Goal: Understand process/instructions: Learn how to perform a task or action

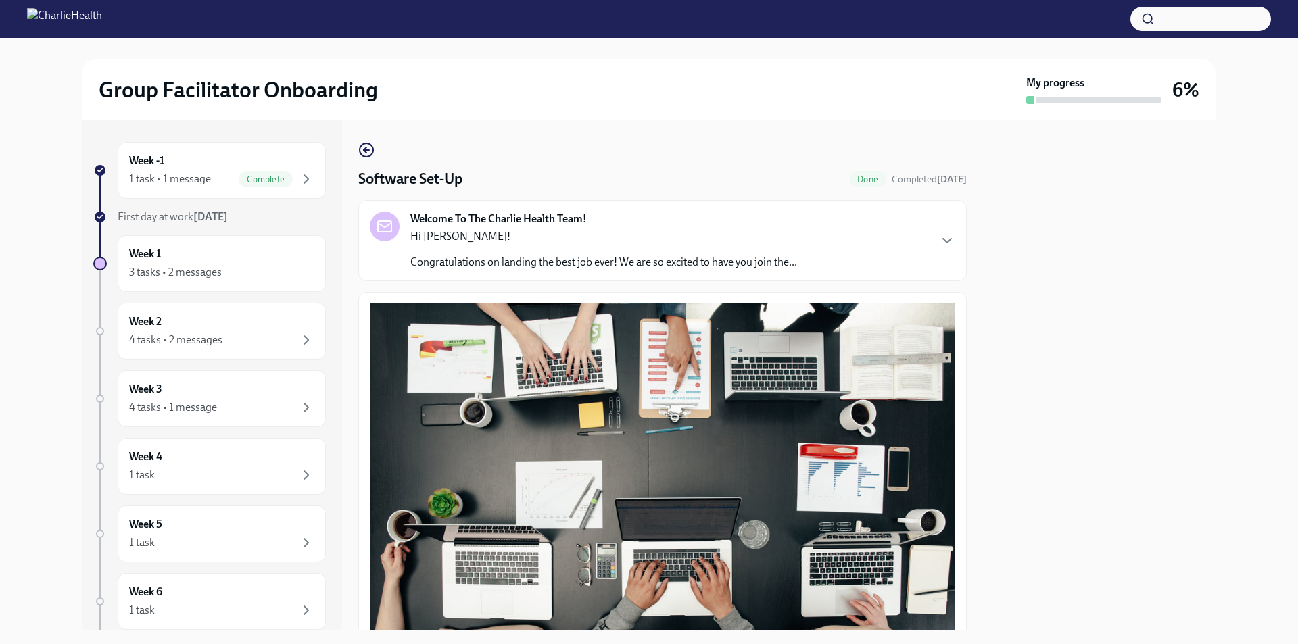
scroll to position [355, 0]
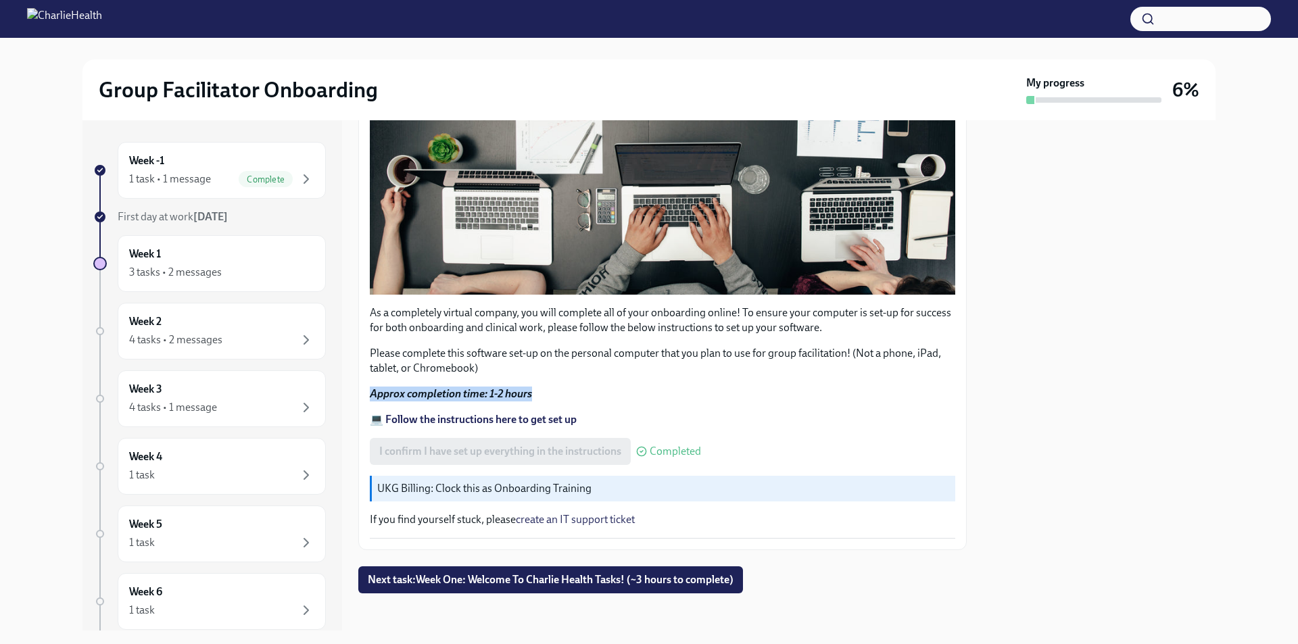
click at [923, 393] on p "Approx completion time: 1-2 hours" at bounding box center [662, 394] width 585 height 15
click at [426, 483] on p "UKG Billing: Clock this as Onboarding Training" at bounding box center [663, 488] width 572 height 15
click at [484, 575] on span "Next task : Week One: Welcome To Charlie Health Tasks! (~3 hours to complete)" at bounding box center [551, 580] width 366 height 14
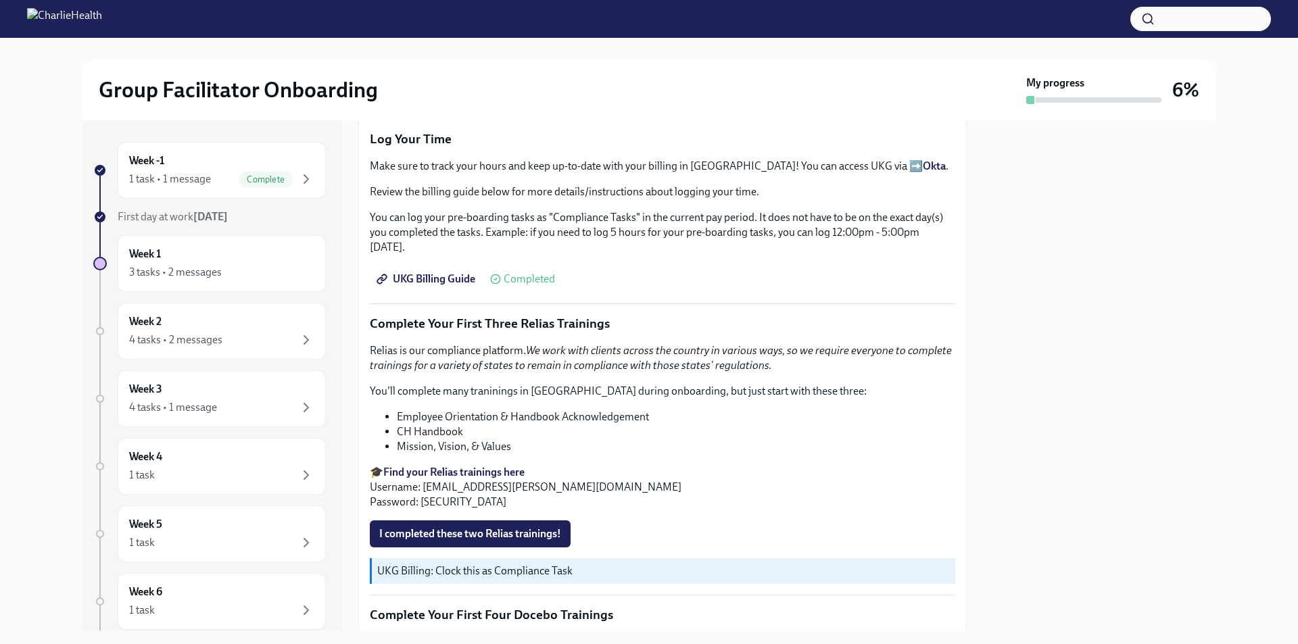
scroll to position [1487, 0]
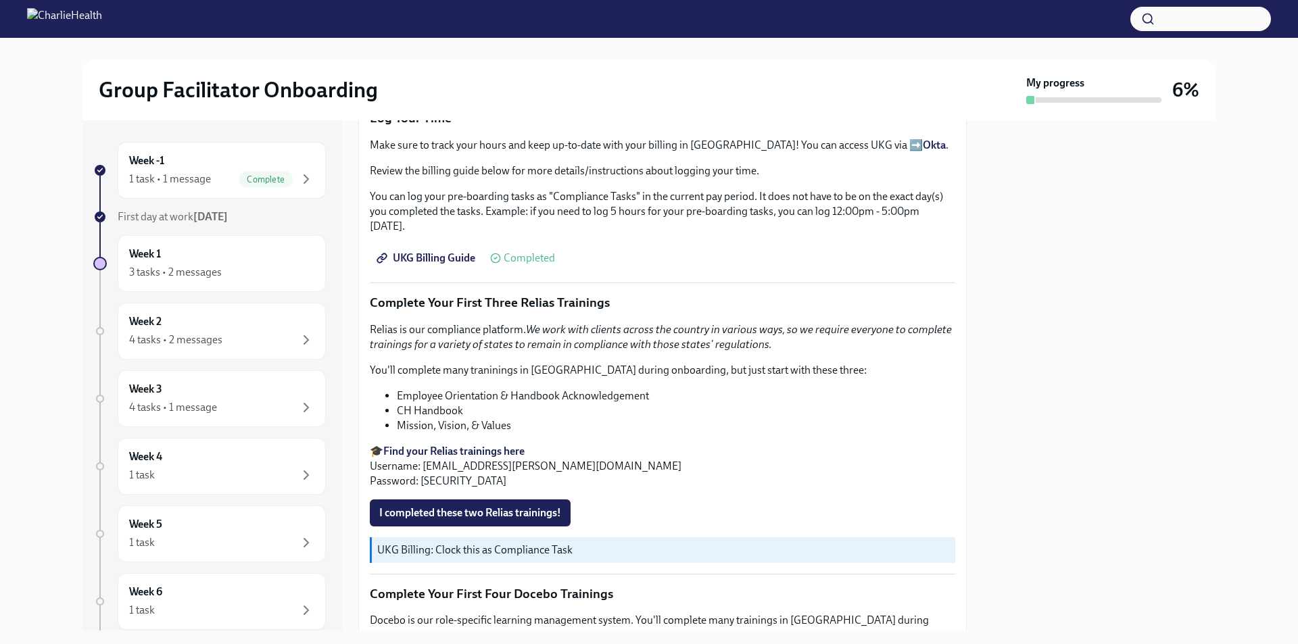
click at [448, 251] on span "UKG Billing Guide" at bounding box center [427, 258] width 96 height 14
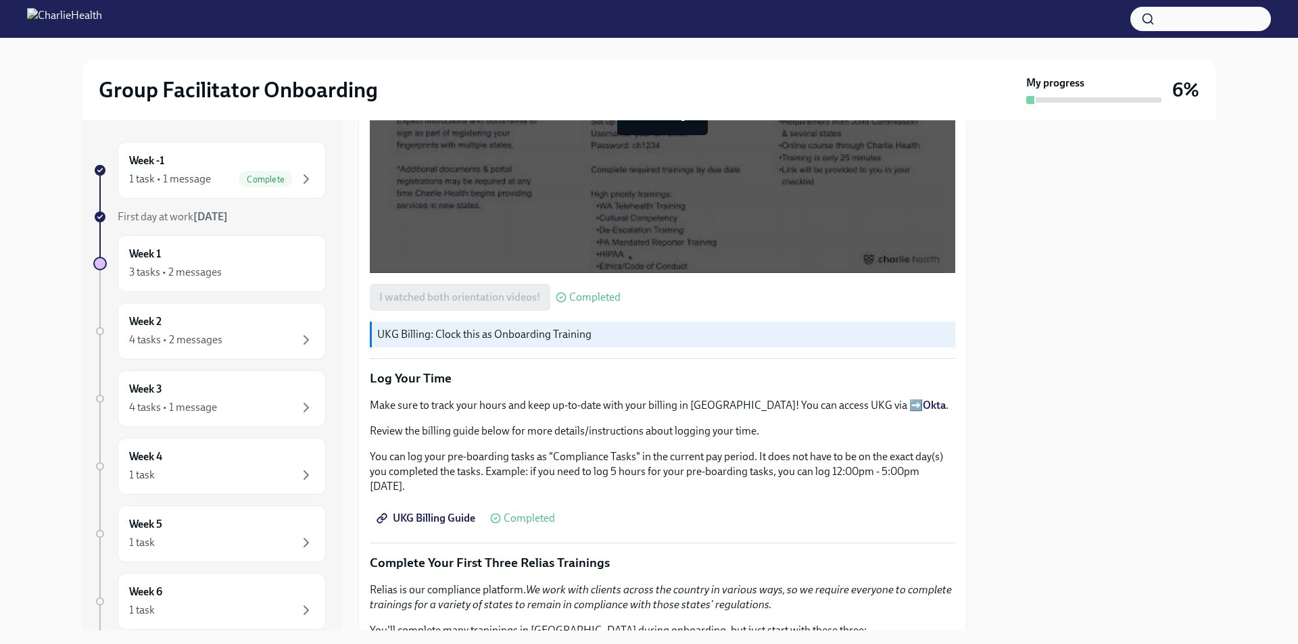
scroll to position [1217, 0]
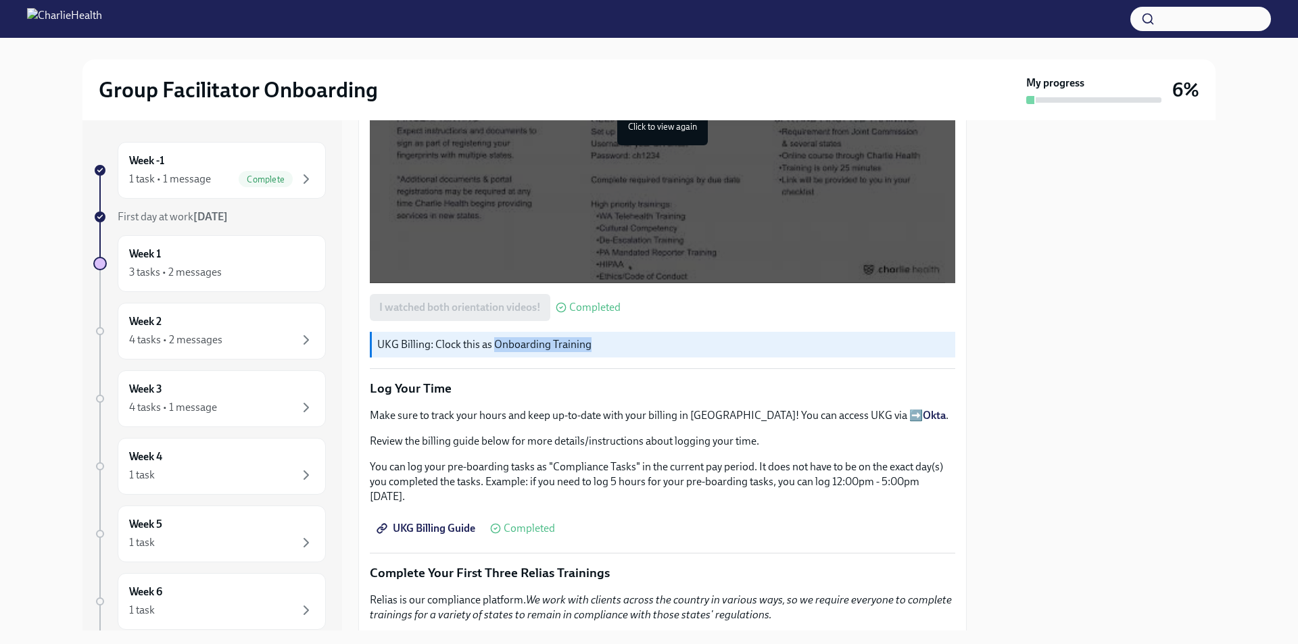
drag, startPoint x: 493, startPoint y: 336, endPoint x: 611, endPoint y: 347, distance: 118.1
click at [611, 347] on div "UKG Billing: Clock this as Onboarding Training" at bounding box center [662, 345] width 585 height 26
copy p "Onboarding Training"
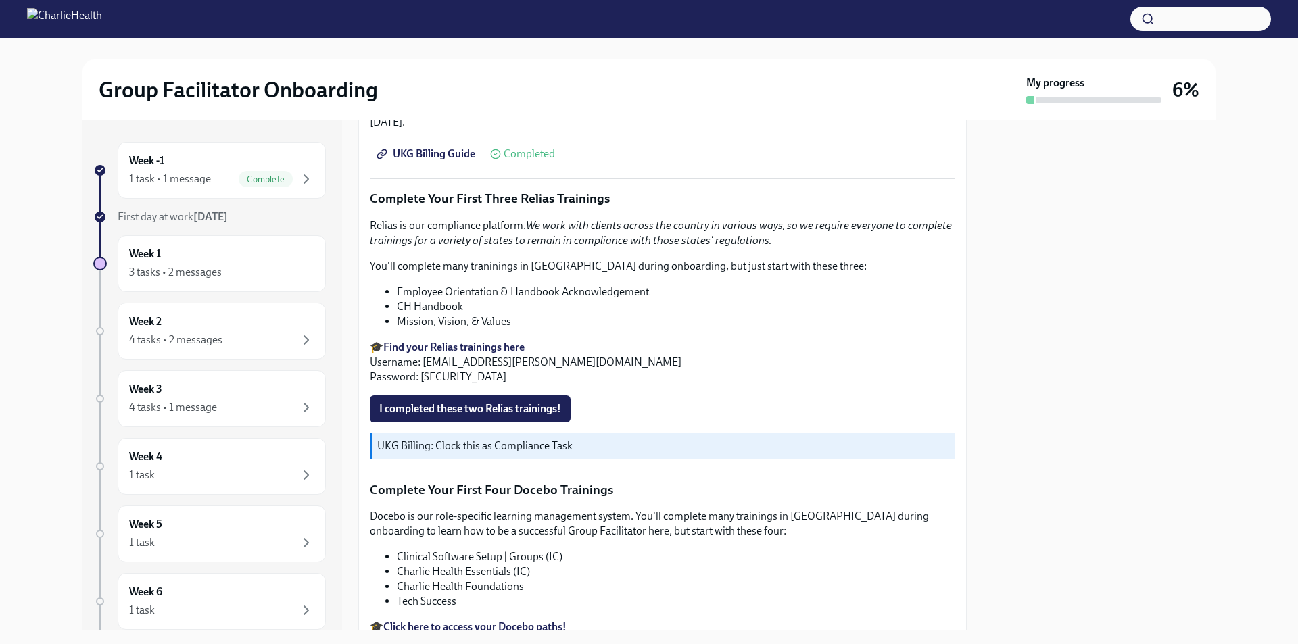
scroll to position [1622, 0]
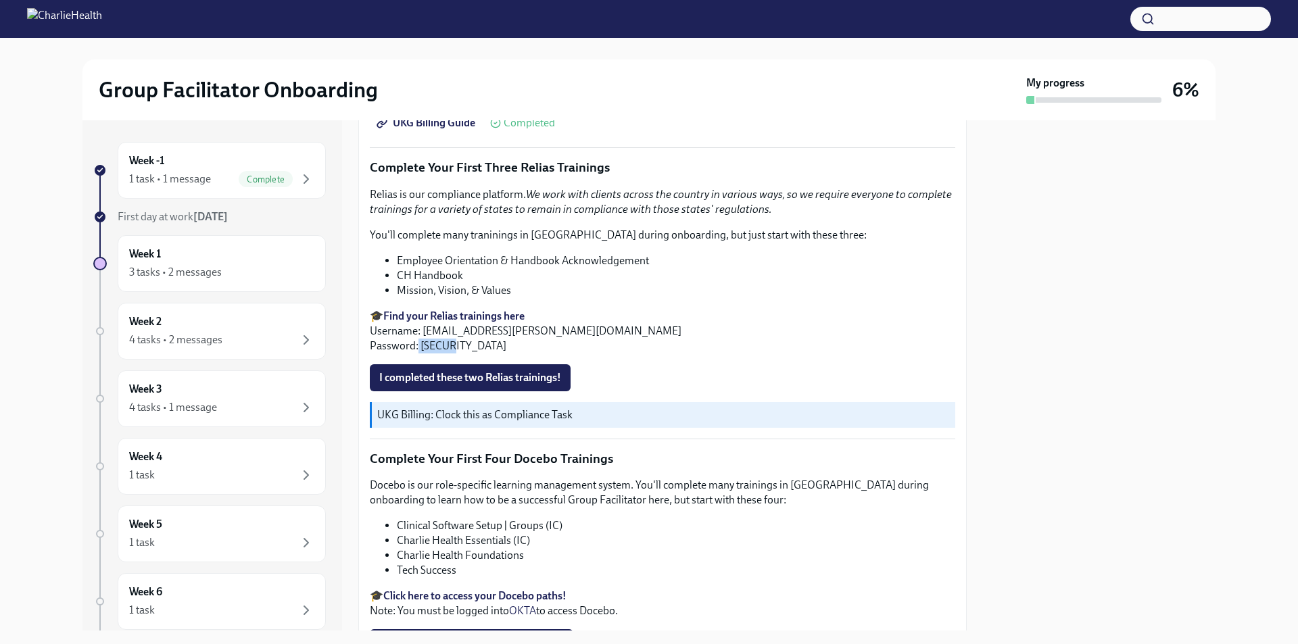
drag, startPoint x: 418, startPoint y: 341, endPoint x: 461, endPoint y: 339, distance: 43.3
click at [461, 339] on p "🎓 Find your Relias trainings here Username: [EMAIL_ADDRESS][PERSON_NAME][DOMAIN…" at bounding box center [662, 331] width 585 height 45
copy p "ch1234"
click at [466, 310] on strong "Find your Relias trainings here" at bounding box center [453, 316] width 141 height 13
